Goal: Task Accomplishment & Management: Complete application form

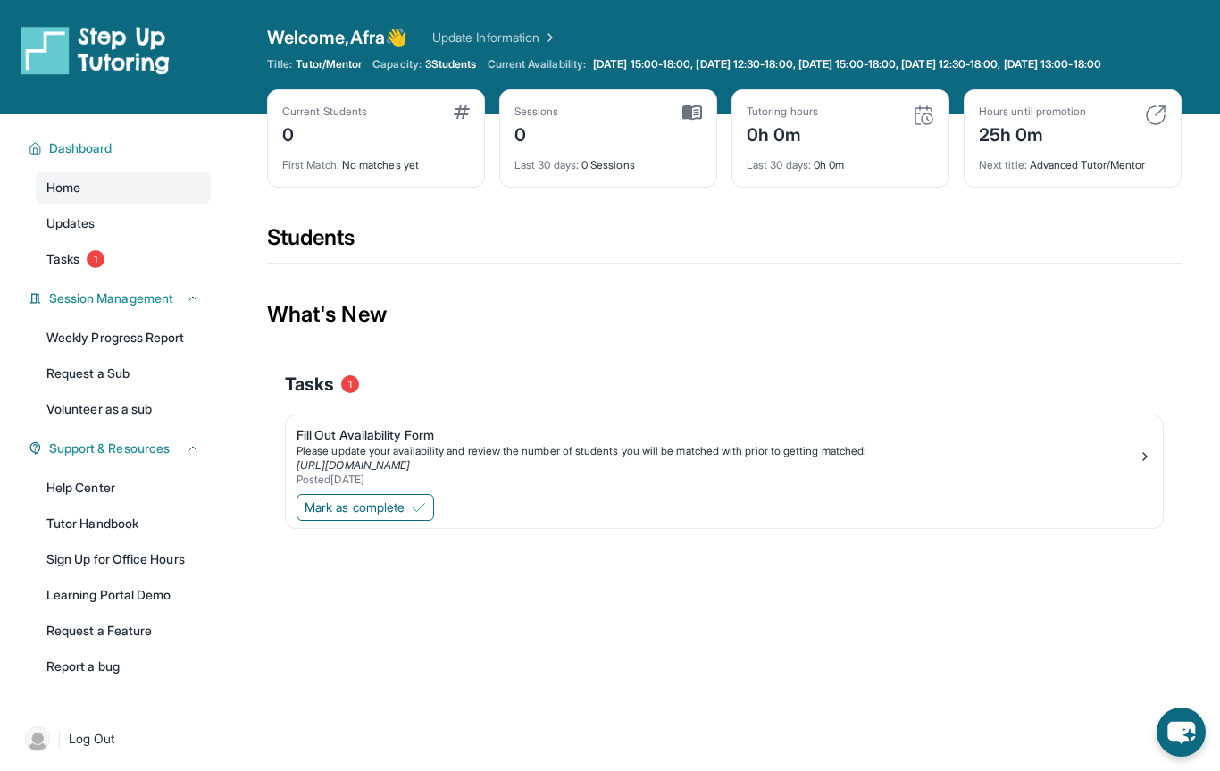
click at [563, 21] on div "Open sidebar Welcome, Afra 👋 Update Information Title: Tutor/Mentor Capacity: 3…" at bounding box center [610, 57] width 1220 height 114
click at [555, 24] on div "Open sidebar Welcome, Afra 👋 Update Information Title: Tutor/Mentor Capacity: 3…" at bounding box center [610, 57] width 1220 height 114
click at [545, 29] on link "Update Information" at bounding box center [494, 38] width 125 height 18
click at [404, 512] on button "Mark as complete" at bounding box center [365, 507] width 138 height 27
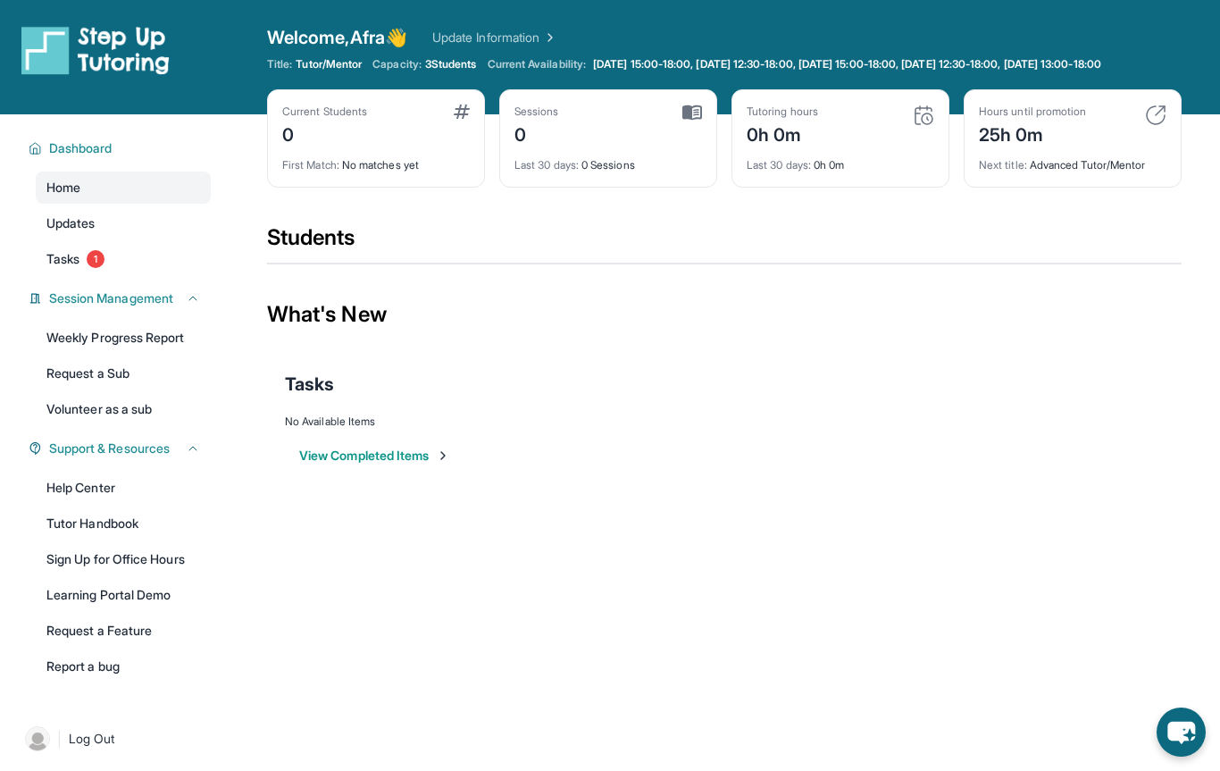
click at [421, 464] on button "View Completed Items" at bounding box center [374, 455] width 151 height 18
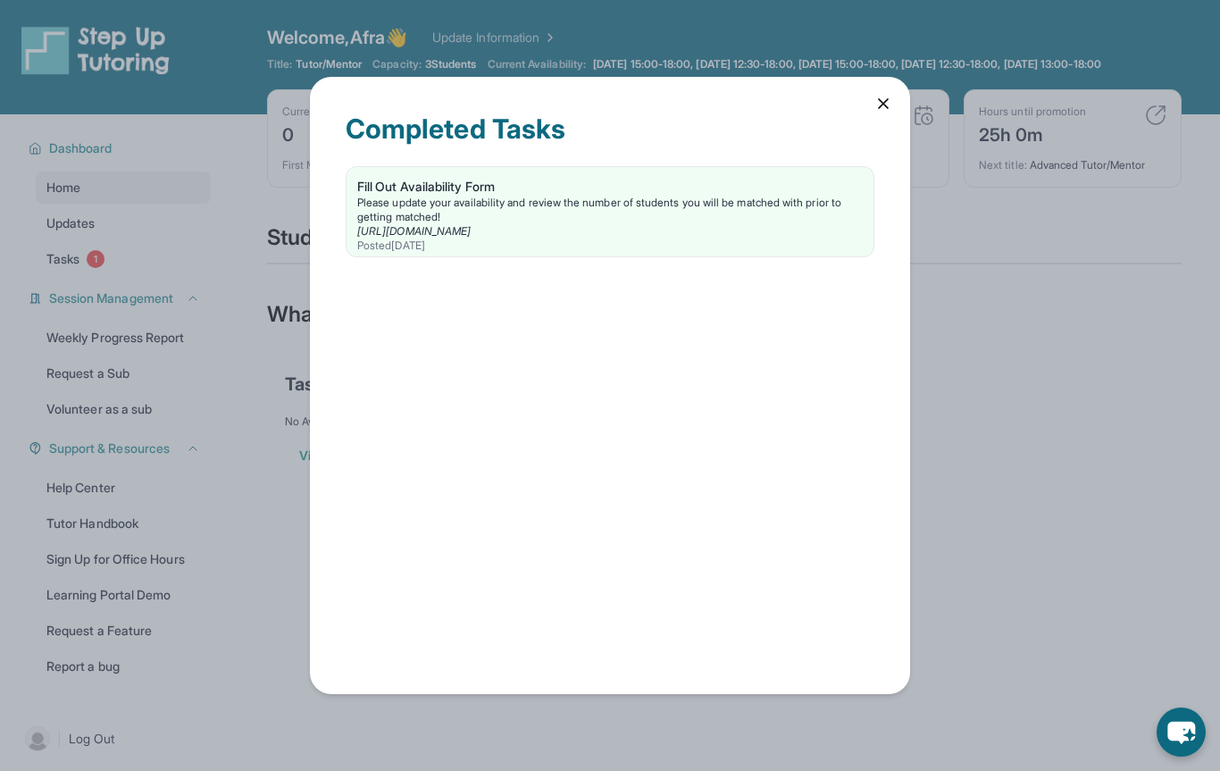
click at [705, 201] on div "Please update your availability and review the number of students you will be m…" at bounding box center [609, 210] width 505 height 29
click at [890, 99] on icon at bounding box center [883, 104] width 18 height 18
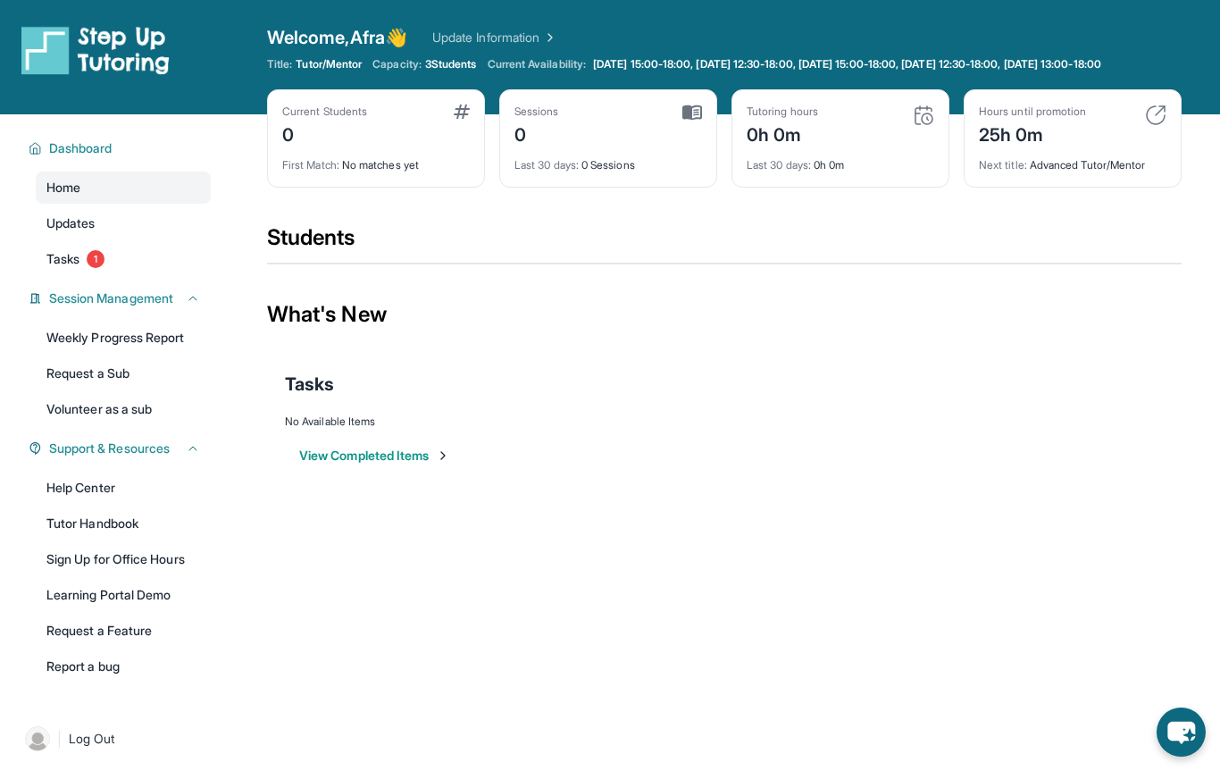
click at [91, 268] on span "1" at bounding box center [96, 259] width 18 height 18
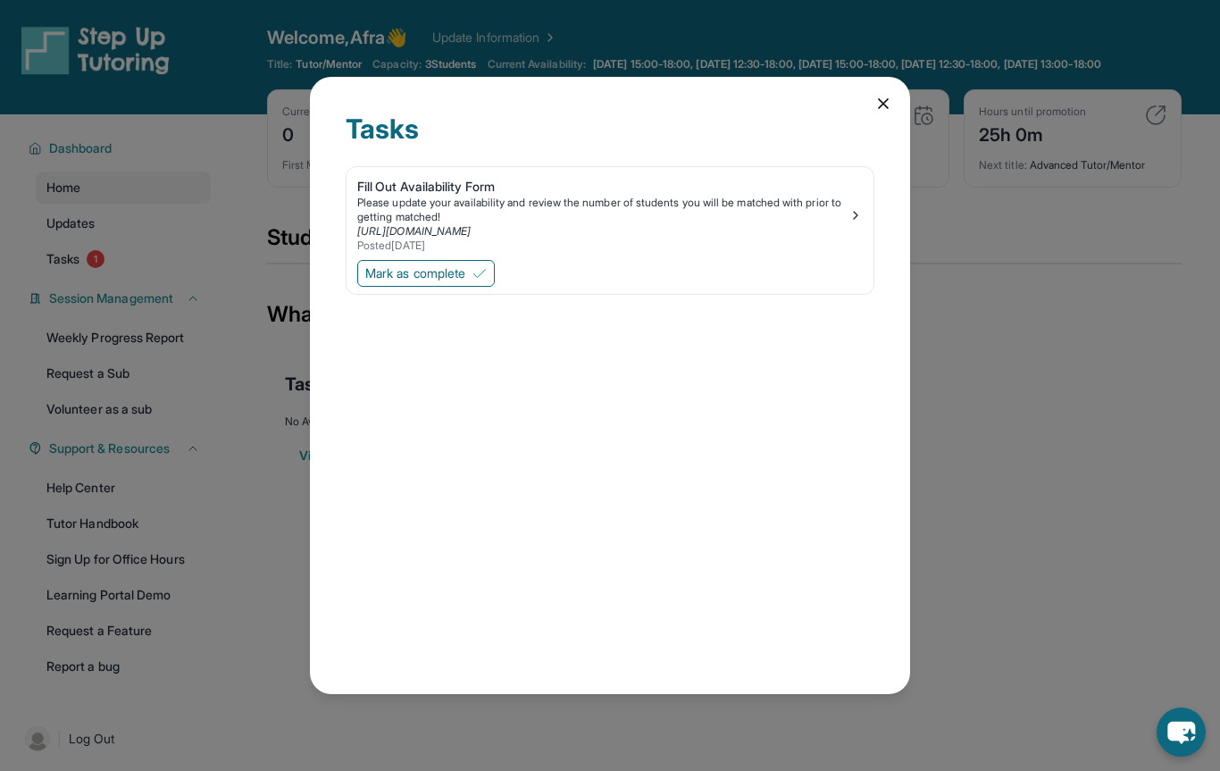
click at [875, 92] on div "Tasks Fill Out Availability Form Please update your availability and review the…" at bounding box center [610, 385] width 600 height 616
click at [480, 282] on button "Mark as complete" at bounding box center [426, 273] width 138 height 27
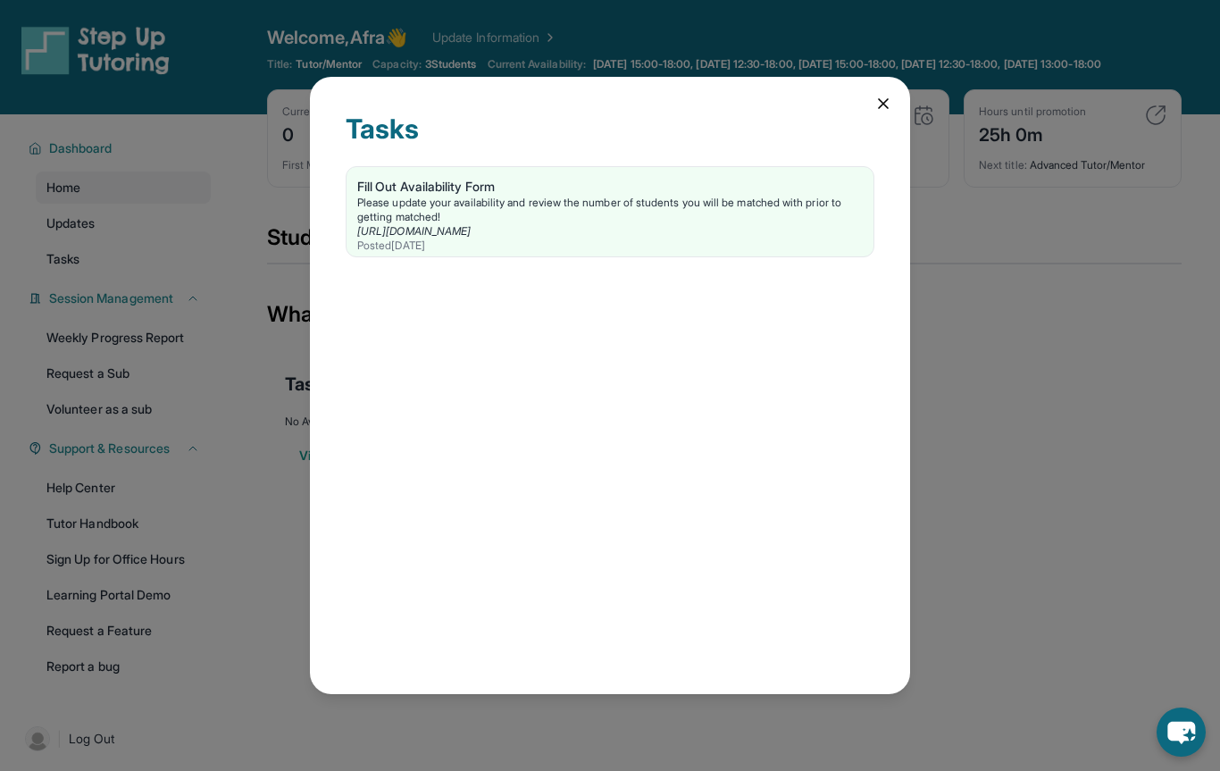
click at [875, 108] on icon at bounding box center [883, 104] width 18 height 18
